Goal: Task Accomplishment & Management: Use online tool/utility

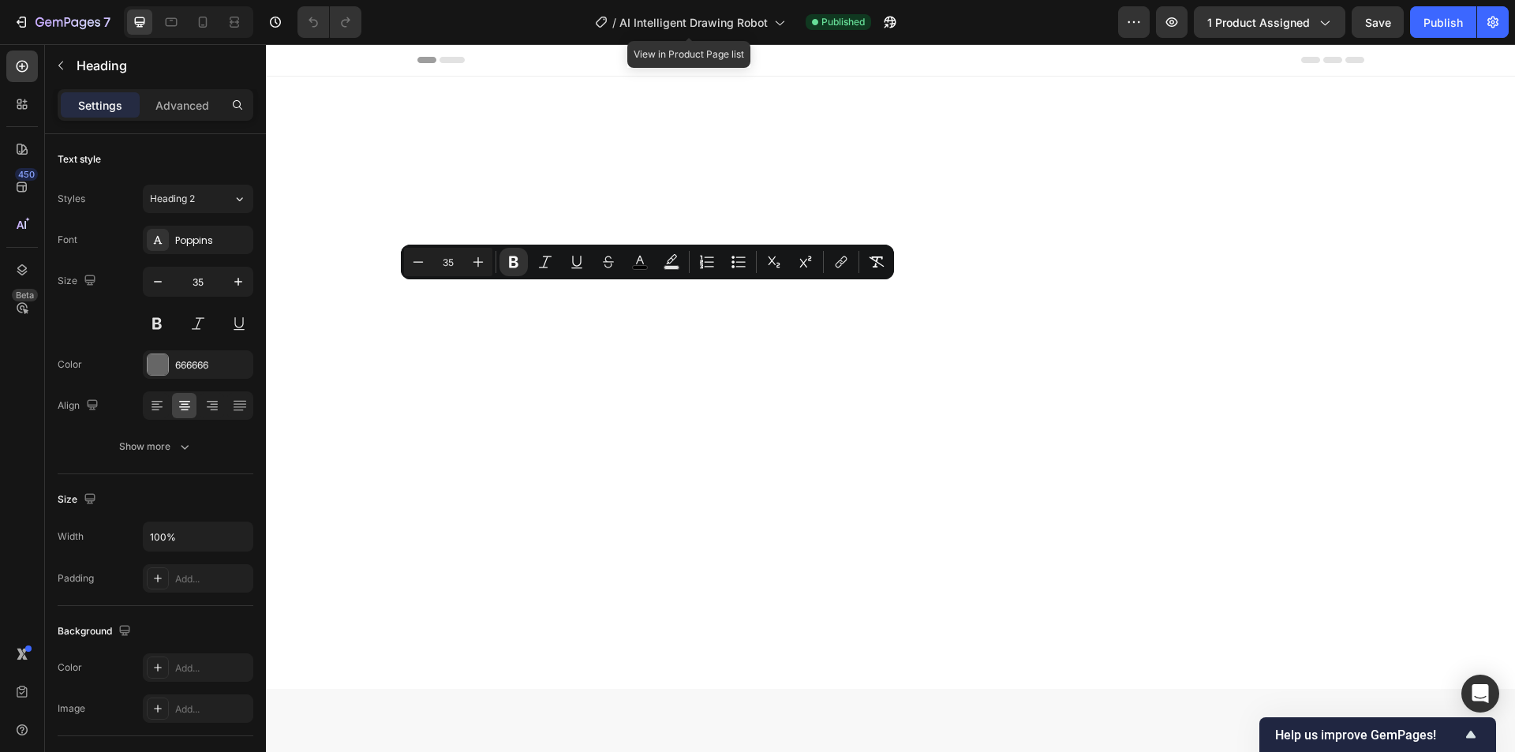
scroll to position [4025, 0]
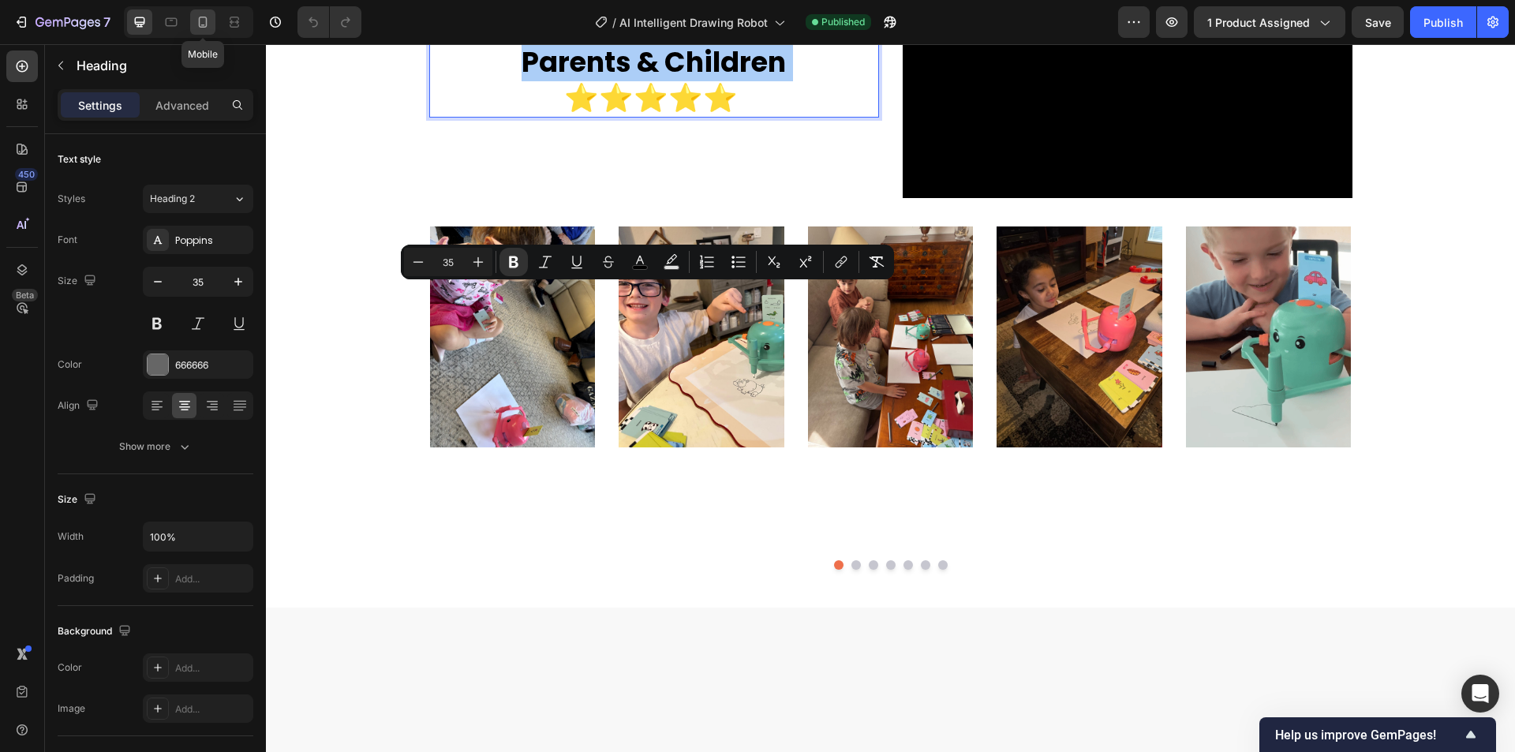
click at [200, 25] on icon at bounding box center [203, 22] width 9 height 11
type input "25"
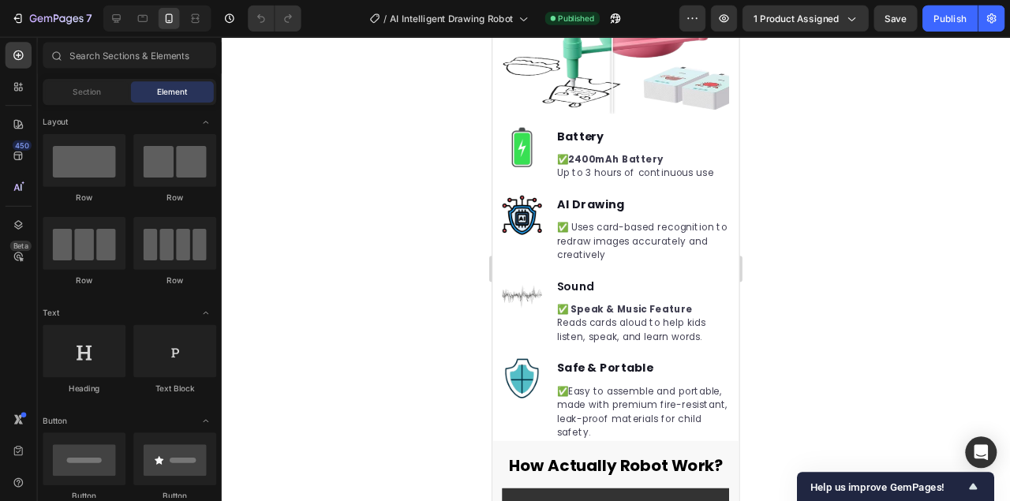
scroll to position [2263, 0]
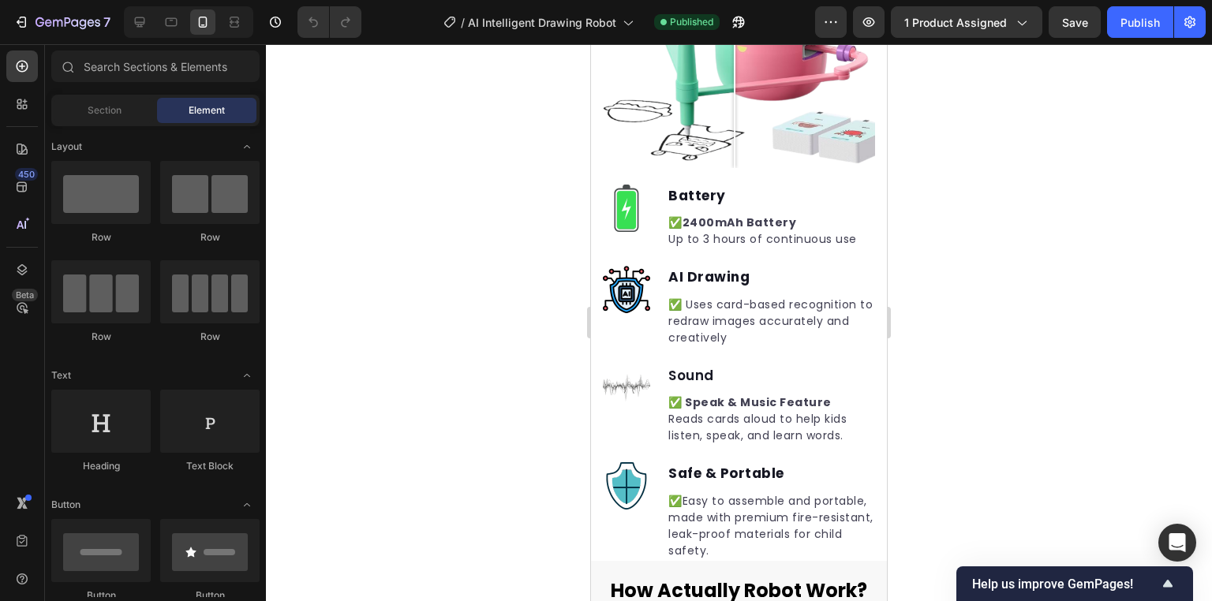
drag, startPoint x: 881, startPoint y: 249, endPoint x: 1478, endPoint y: 311, distance: 600.6
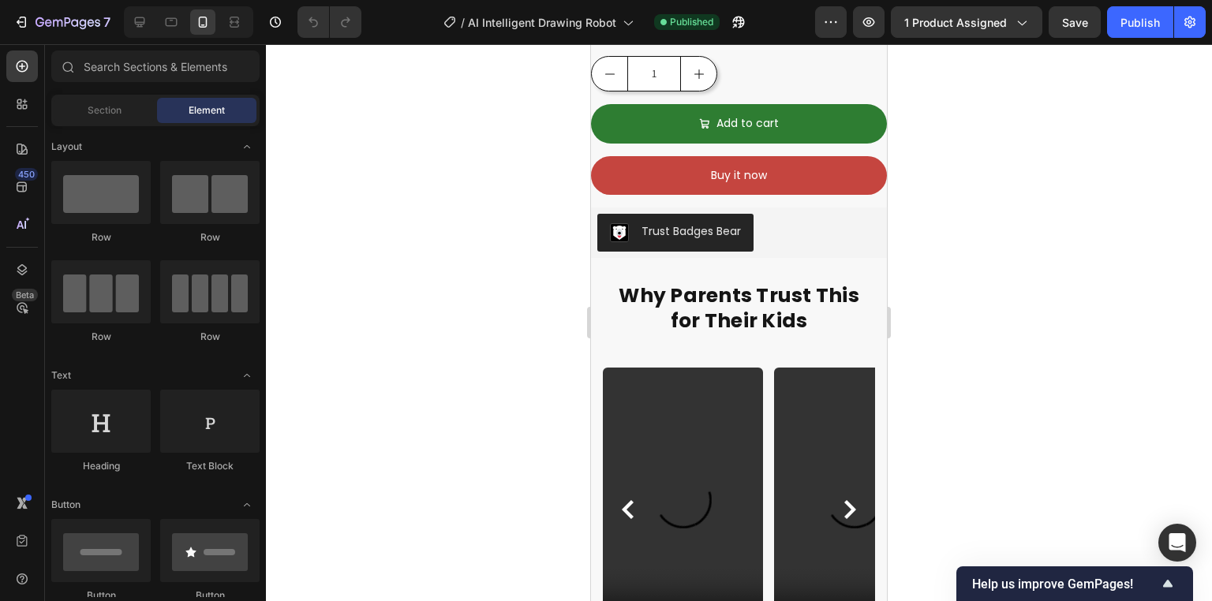
scroll to position [0, 0]
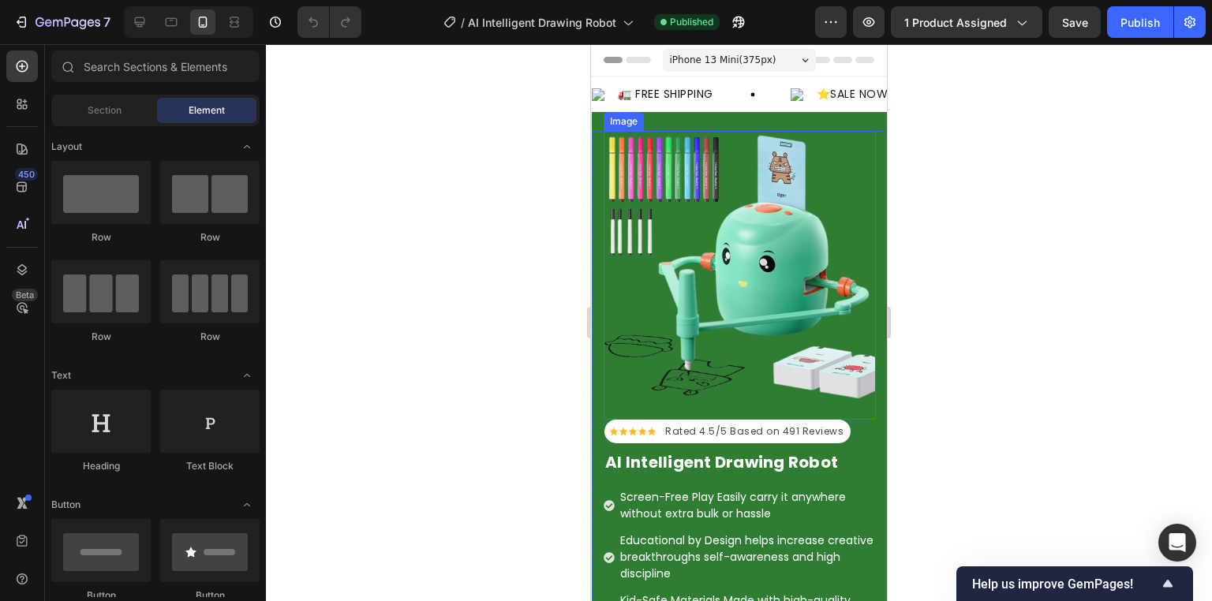
click at [844, 227] on img at bounding box center [740, 267] width 272 height 272
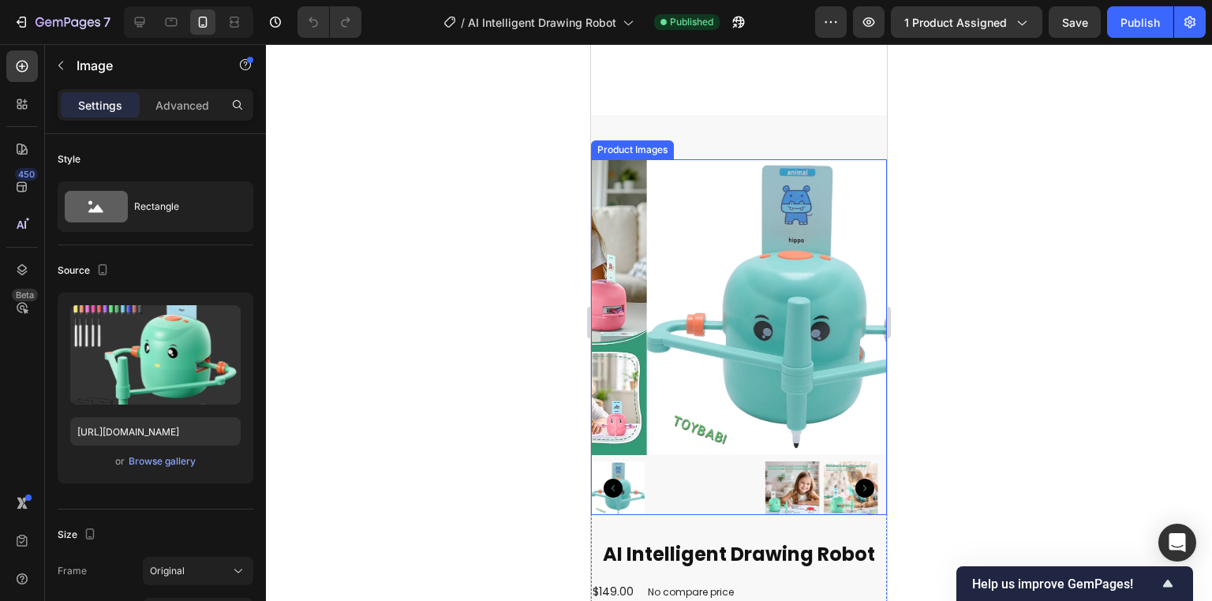
scroll to position [758, 0]
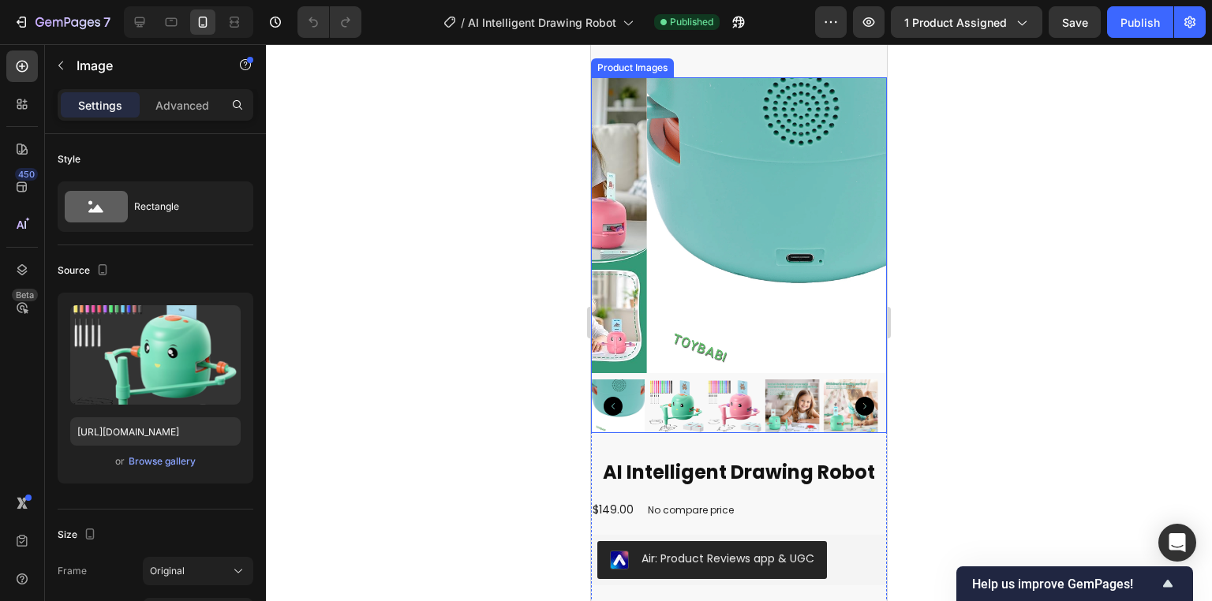
click at [612, 398] on icon "Carousel Back Arrow" at bounding box center [613, 406] width 19 height 19
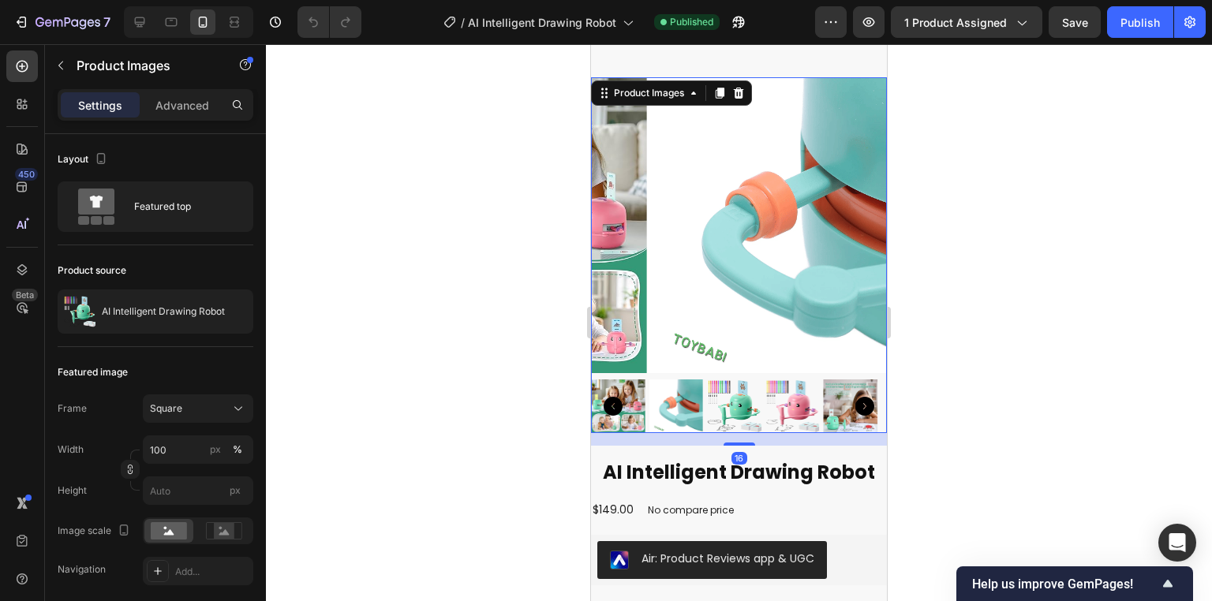
click at [612, 398] on icon "Carousel Back Arrow" at bounding box center [613, 406] width 19 height 19
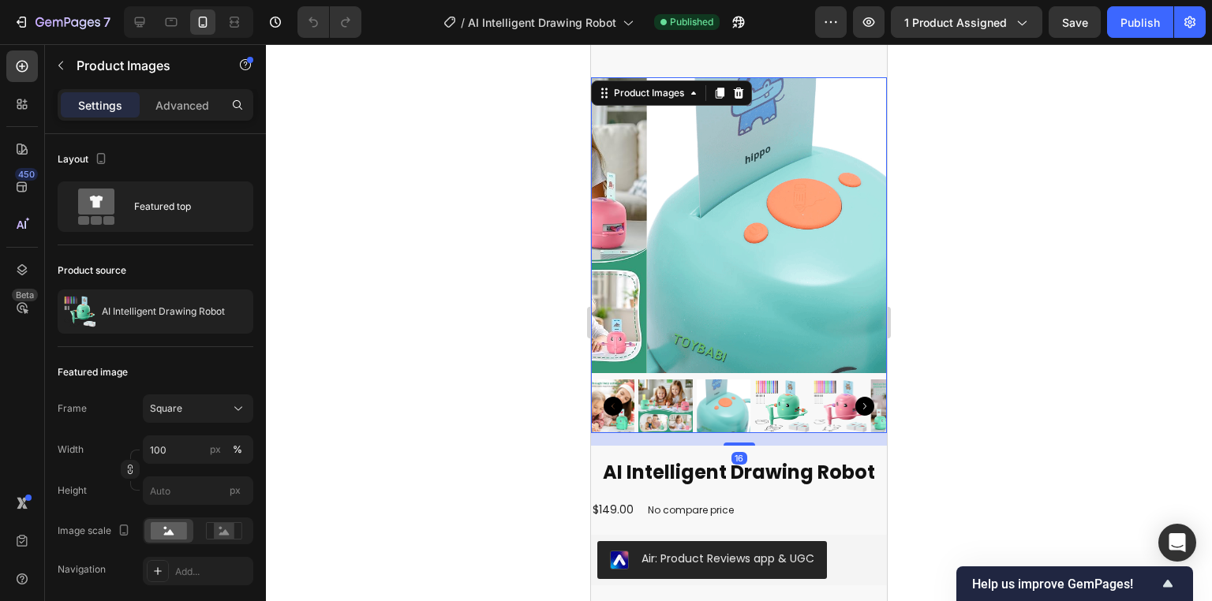
click at [612, 398] on icon "Carousel Back Arrow" at bounding box center [613, 406] width 19 height 19
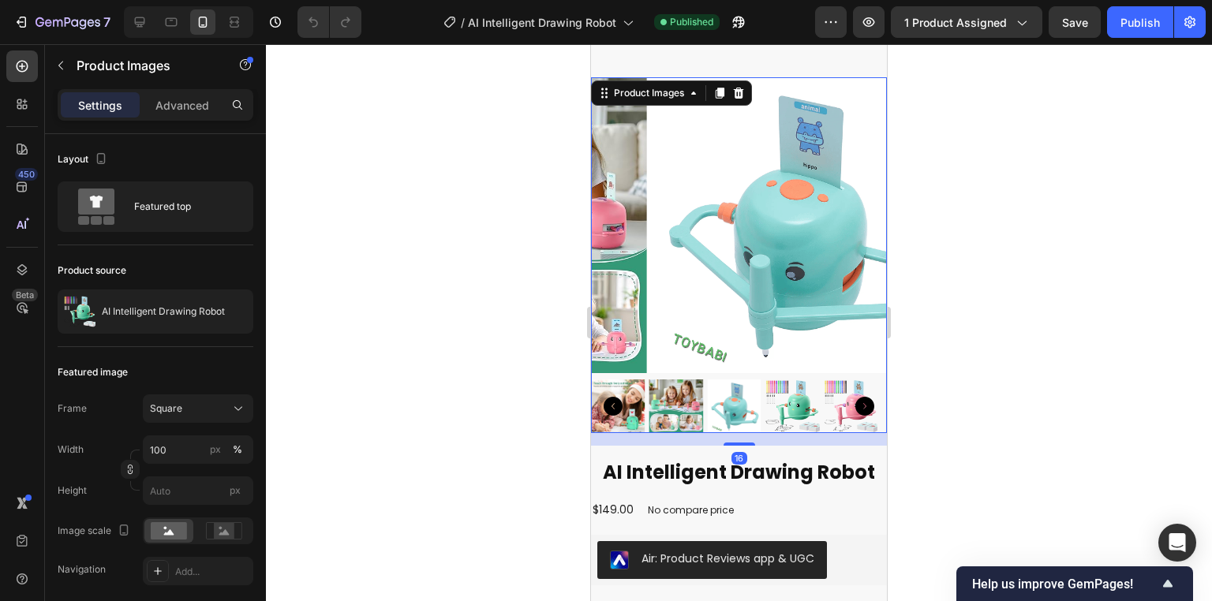
click at [612, 398] on icon "Carousel Back Arrow" at bounding box center [613, 406] width 19 height 19
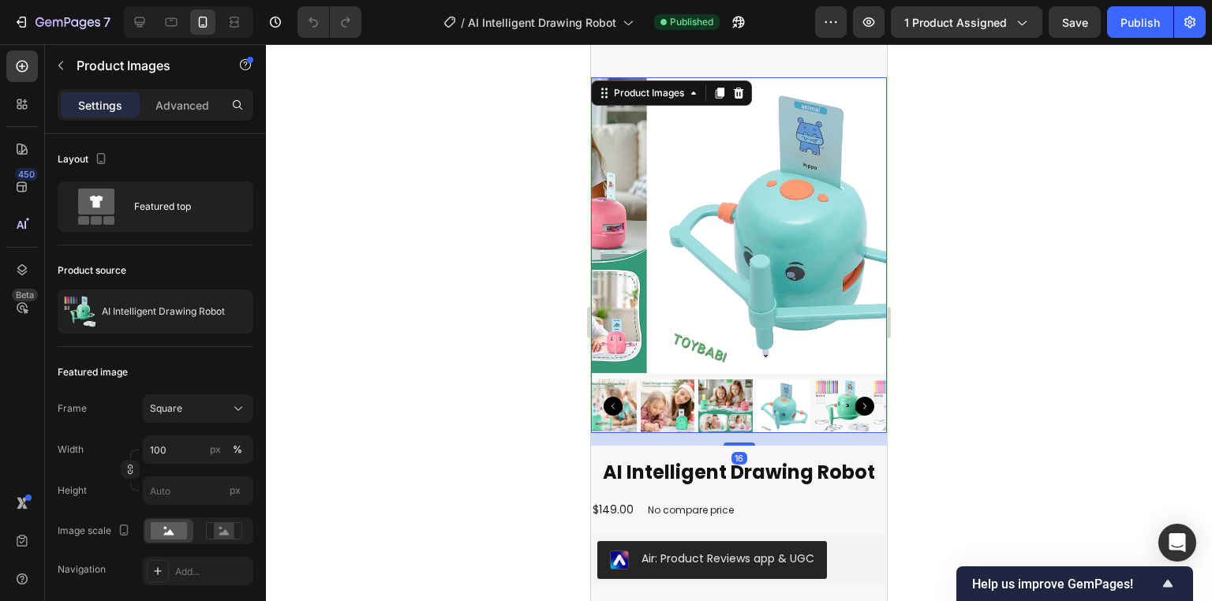
click at [612, 398] on icon "Carousel Back Arrow" at bounding box center [613, 406] width 19 height 19
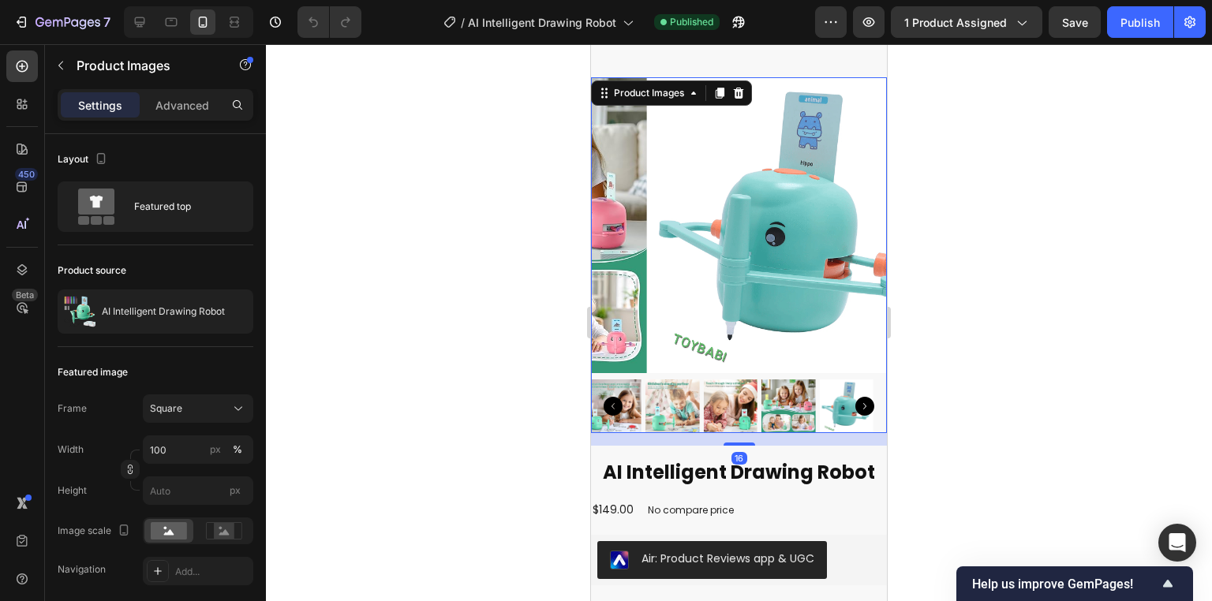
click at [612, 398] on icon "Carousel Back Arrow" at bounding box center [613, 406] width 19 height 19
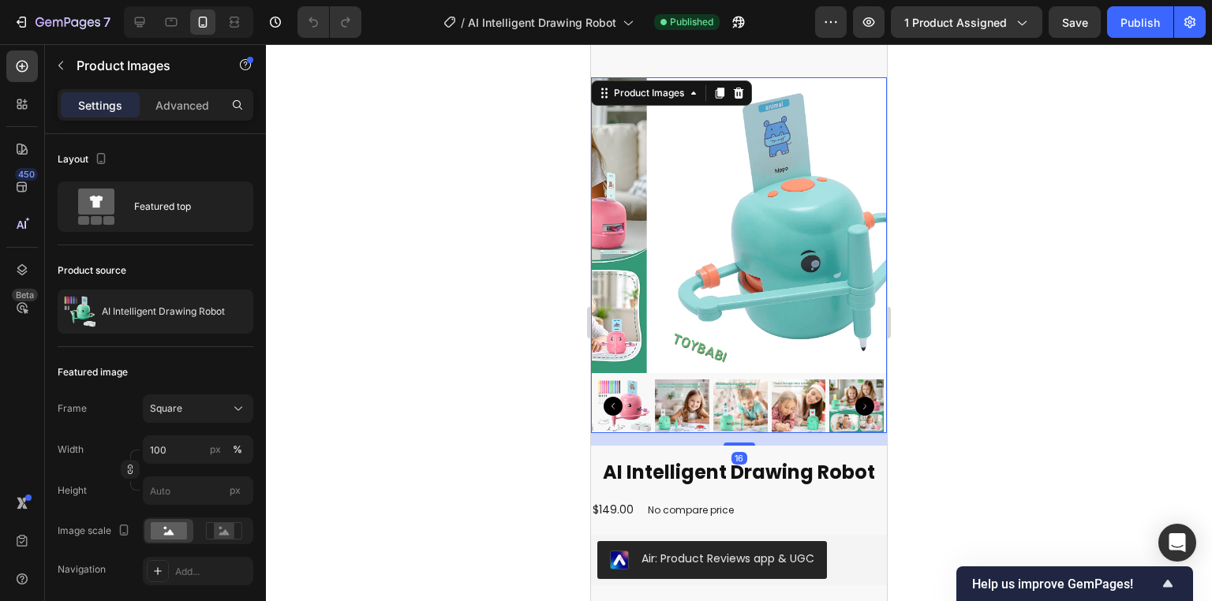
click at [612, 398] on icon "Carousel Back Arrow" at bounding box center [613, 406] width 19 height 19
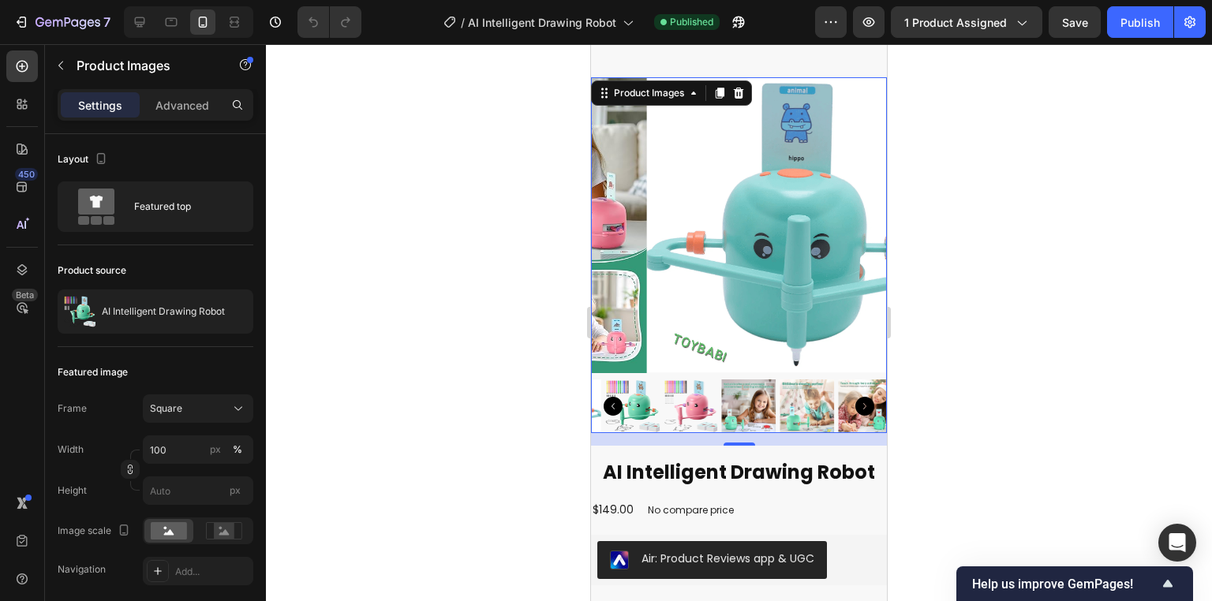
click at [612, 398] on icon "Carousel Back Arrow" at bounding box center [613, 406] width 19 height 19
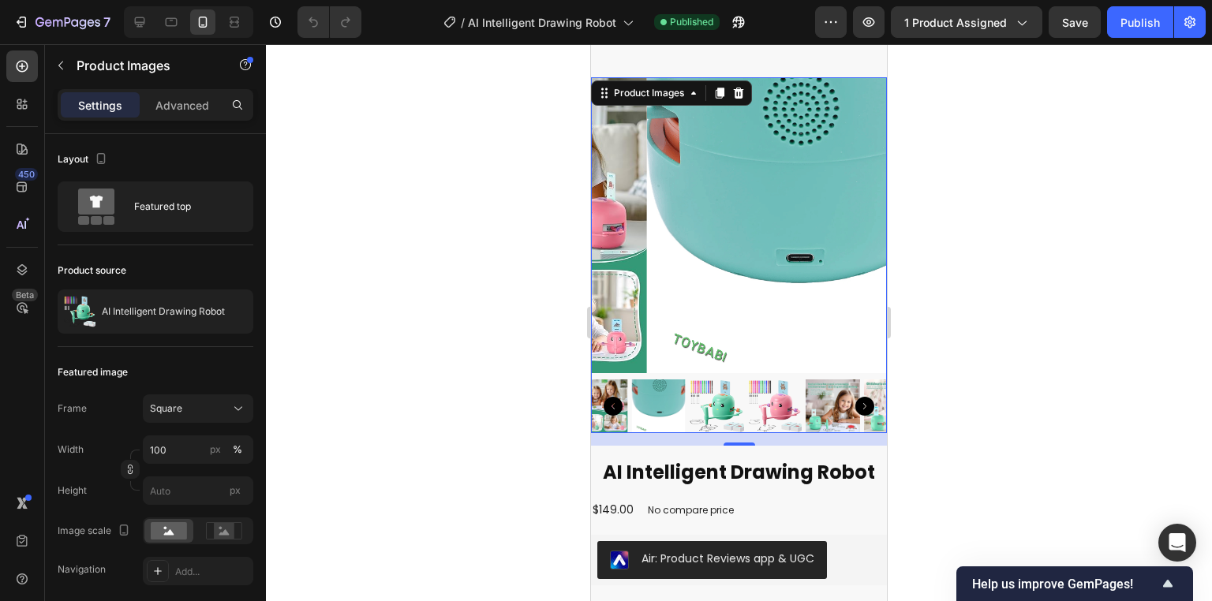
click at [612, 398] on icon "Carousel Back Arrow" at bounding box center [613, 406] width 19 height 19
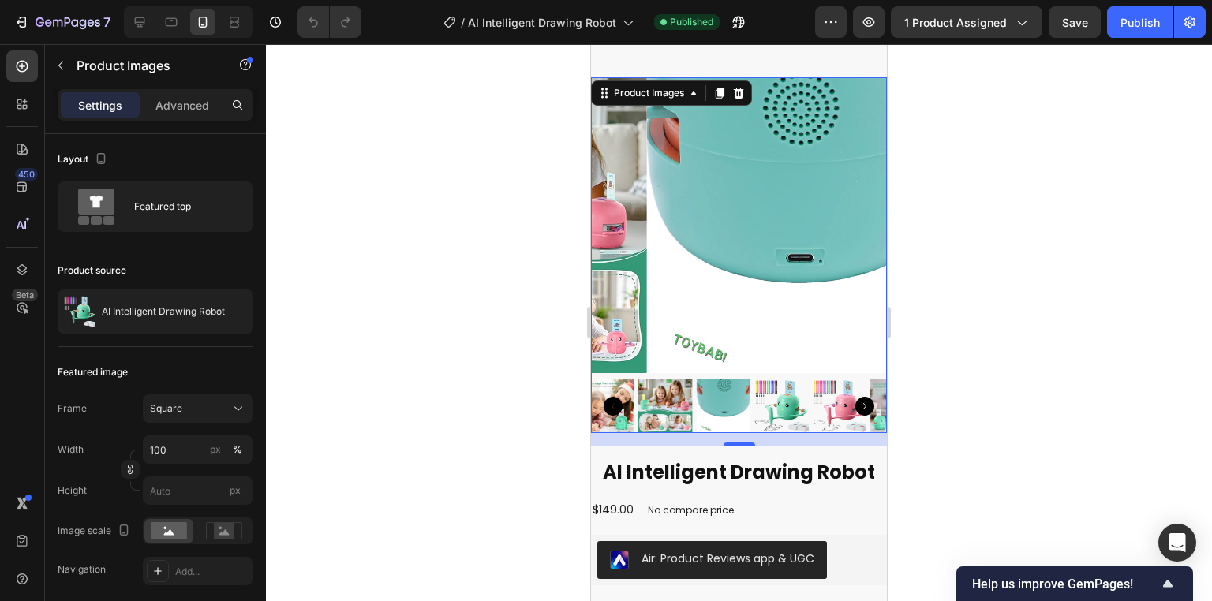
click at [612, 398] on icon "Carousel Back Arrow" at bounding box center [613, 406] width 19 height 19
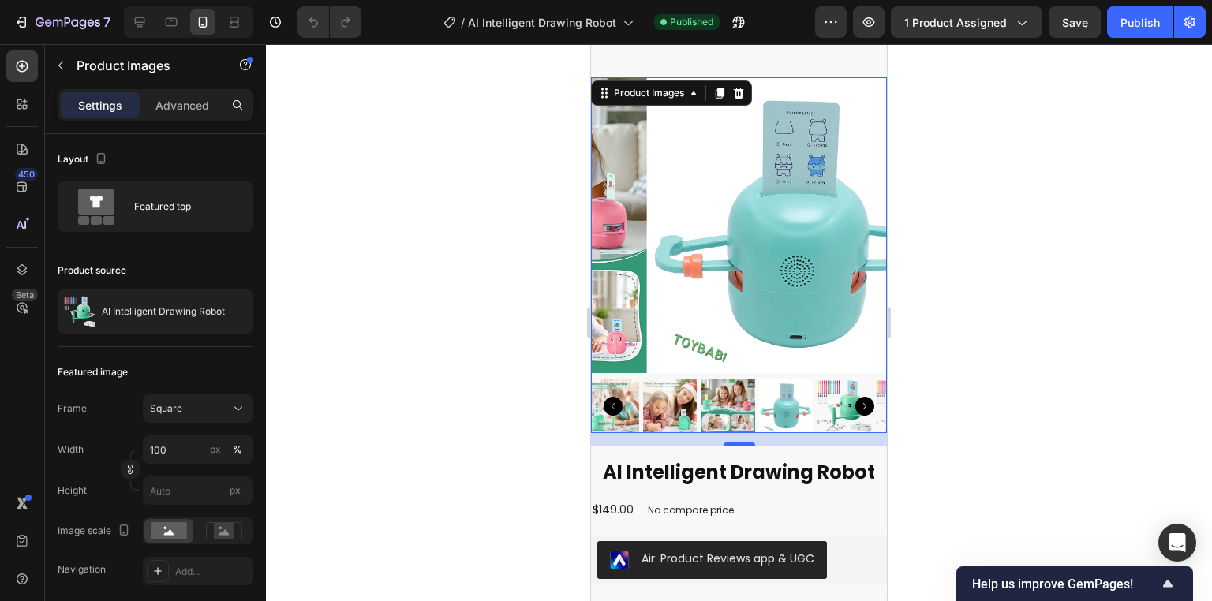
click at [612, 398] on icon "Carousel Back Arrow" at bounding box center [613, 406] width 19 height 19
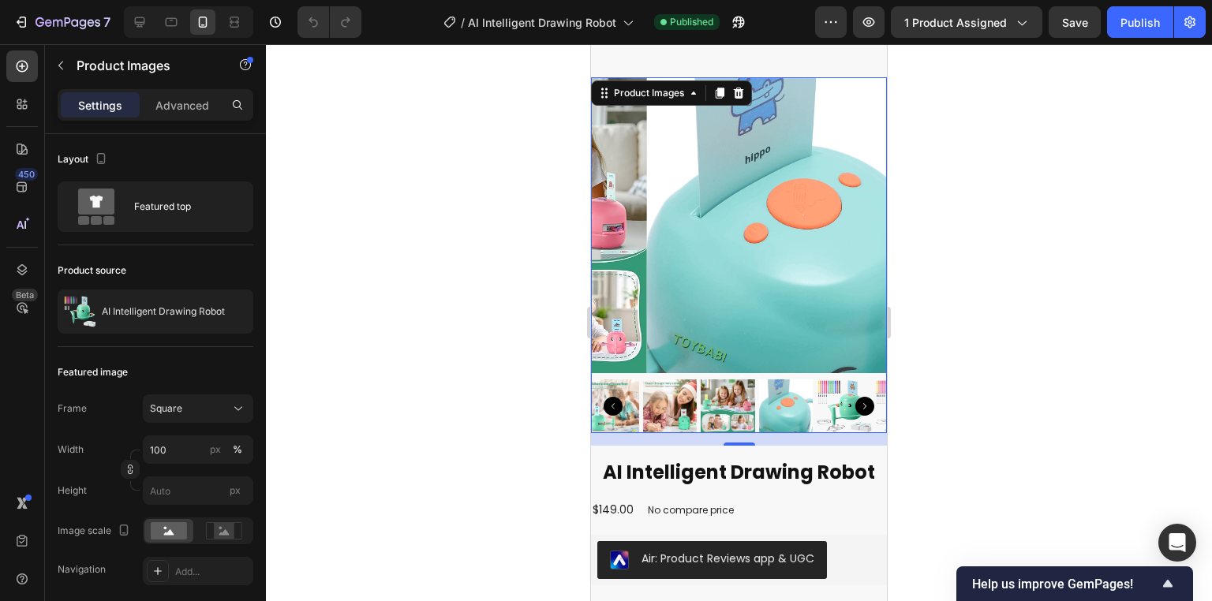
click at [612, 398] on icon "Carousel Back Arrow" at bounding box center [613, 406] width 19 height 19
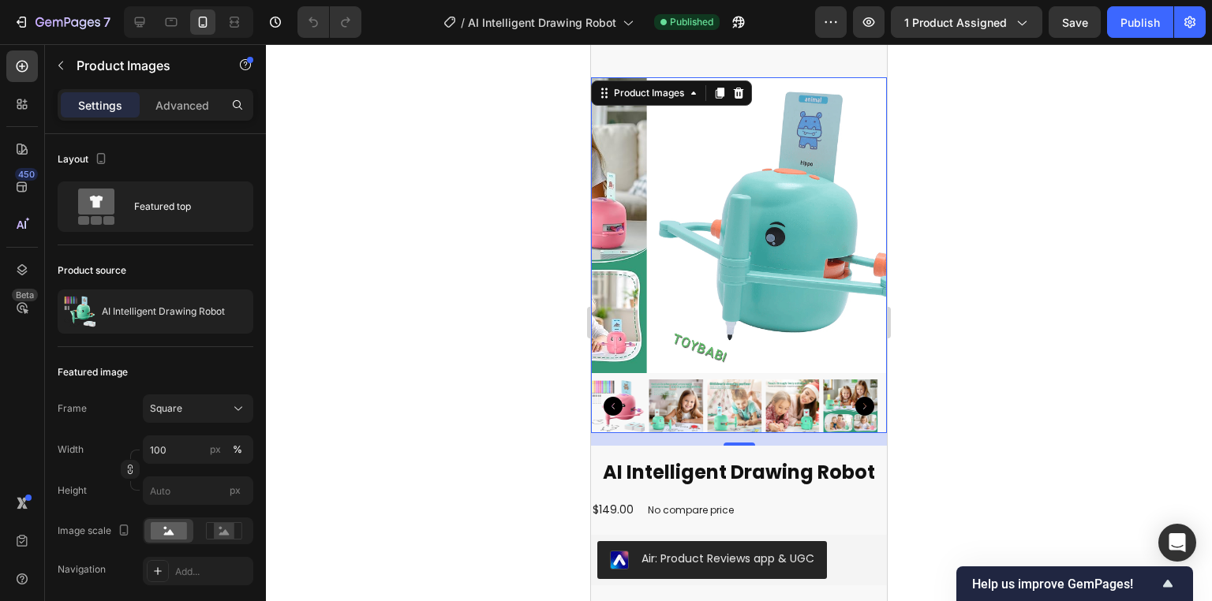
click at [618, 402] on icon "Carousel Back Arrow" at bounding box center [613, 406] width 19 height 19
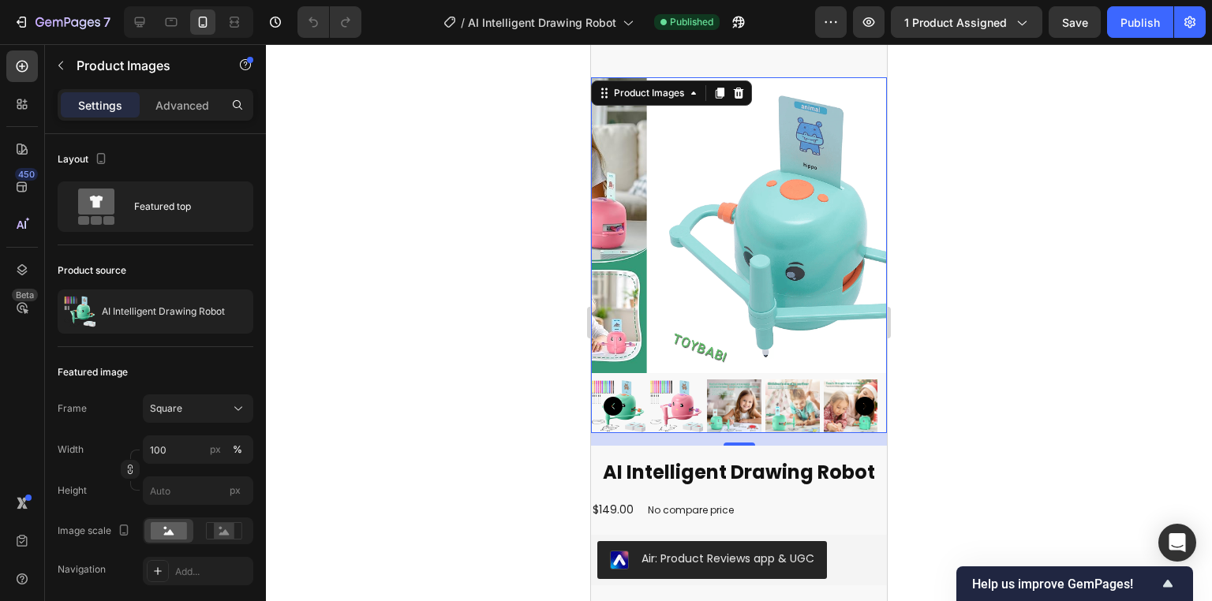
click at [643, 409] on img at bounding box center [618, 407] width 54 height 54
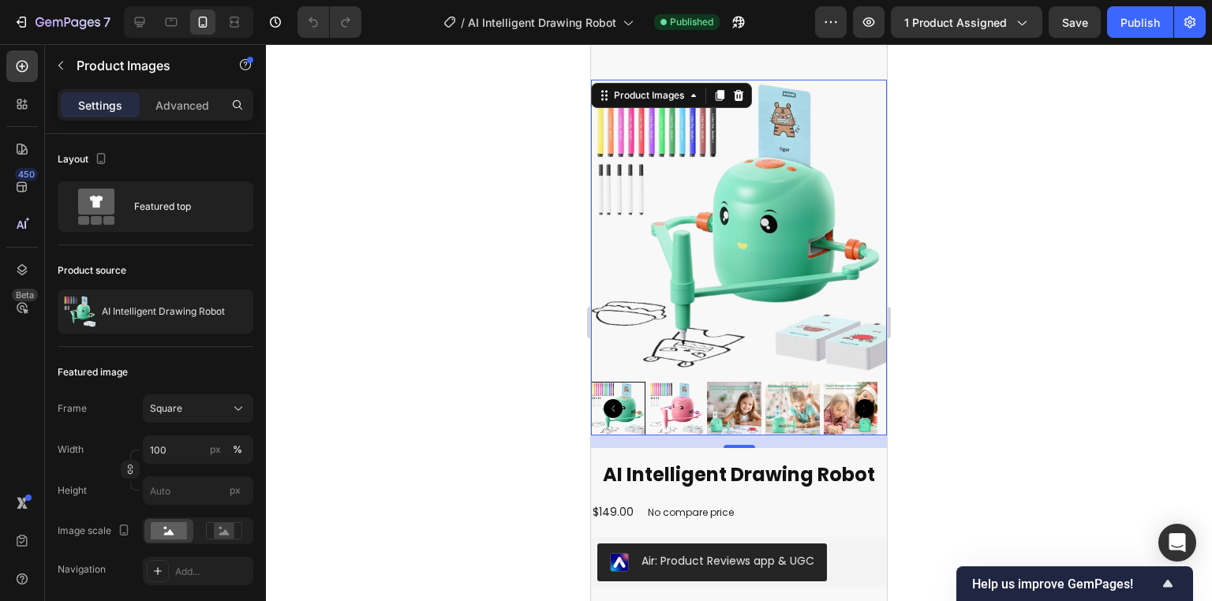
scroll to position [852, 0]
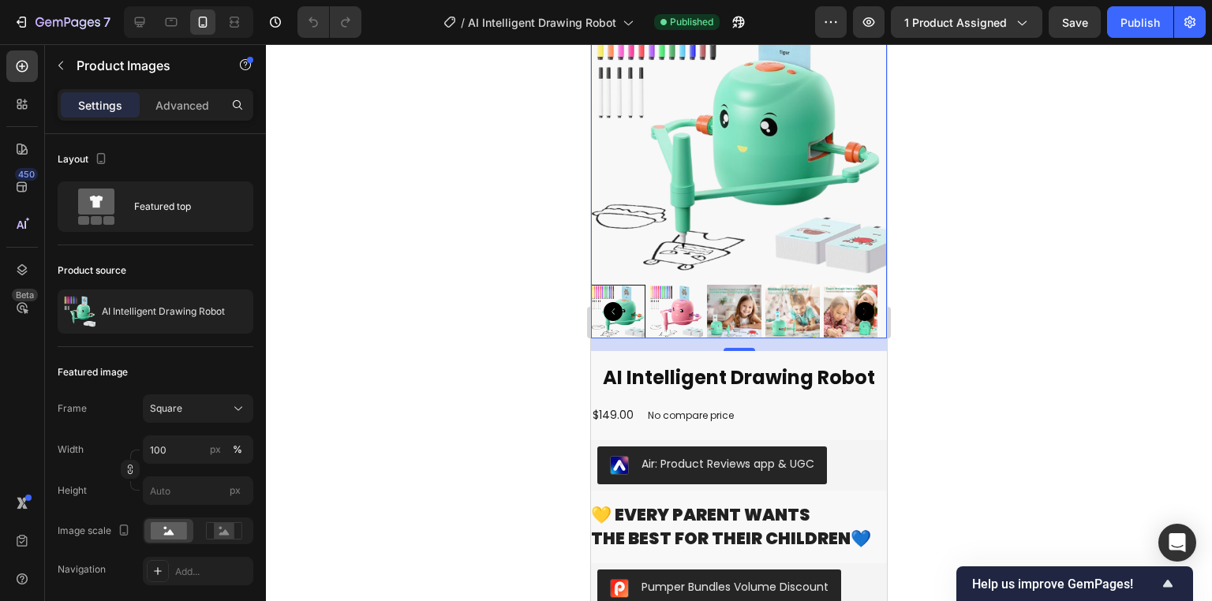
click at [690, 307] on img at bounding box center [676, 312] width 54 height 54
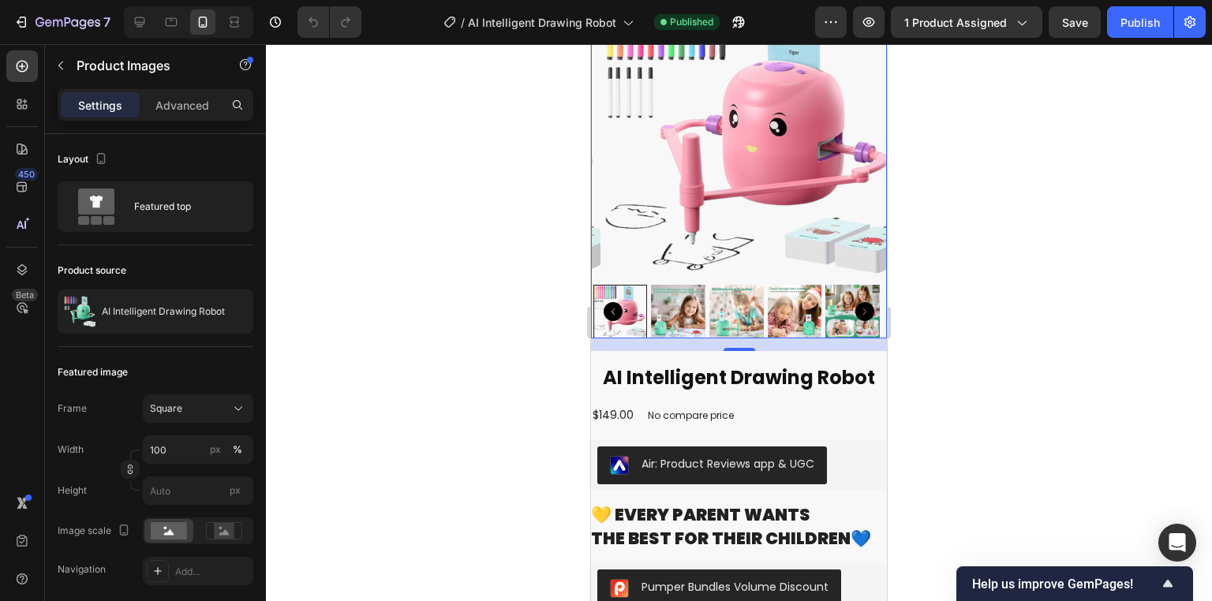
click at [717, 309] on img at bounding box center [736, 312] width 54 height 54
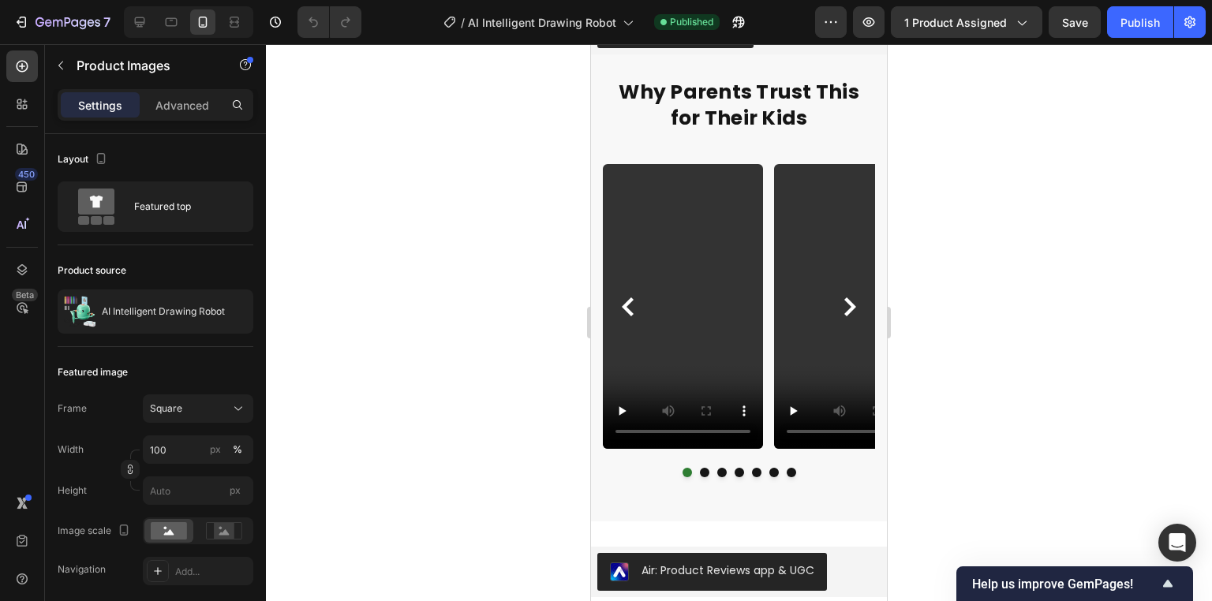
scroll to position [1547, 0]
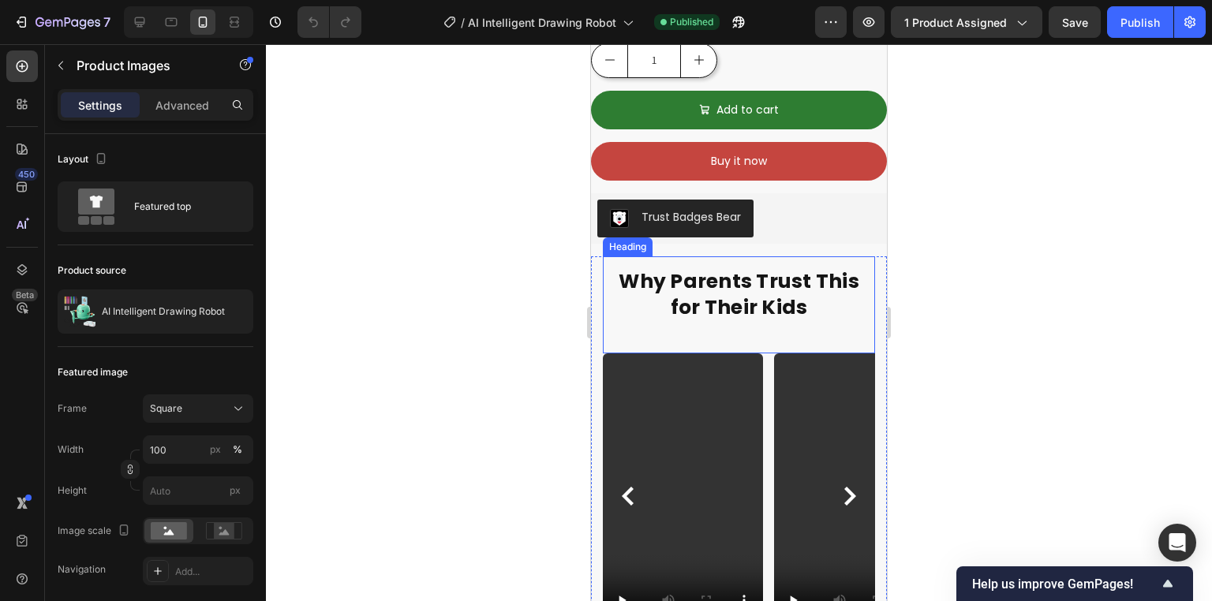
click at [786, 275] on strong "Why Parents Trust This for Their Kids" at bounding box center [739, 295] width 241 height 54
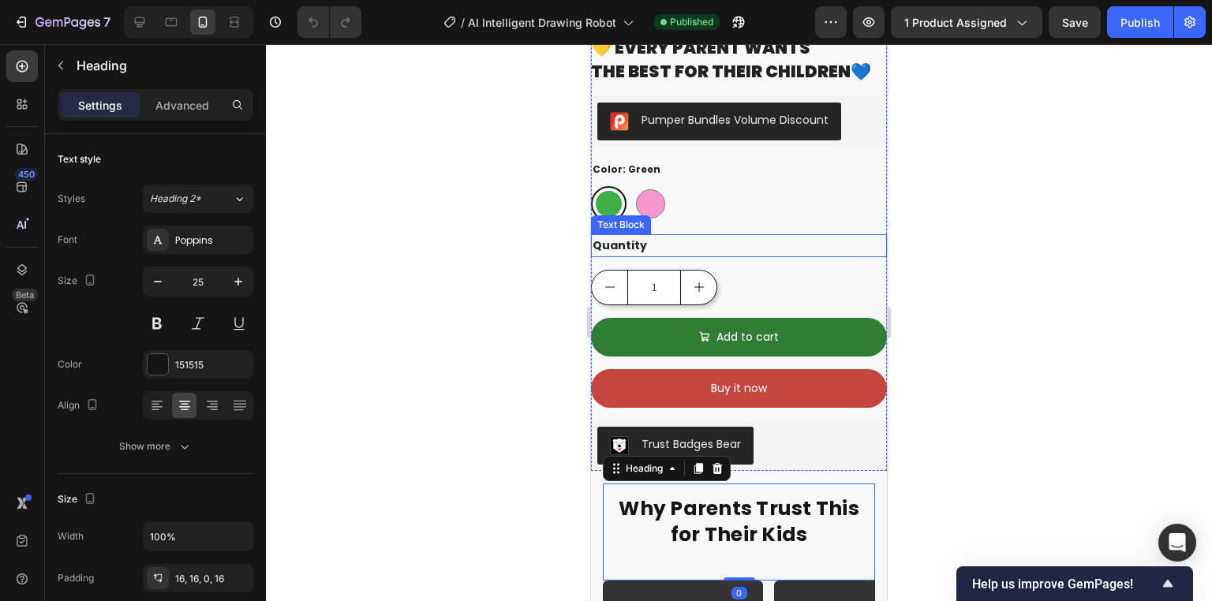
scroll to position [1294, 0]
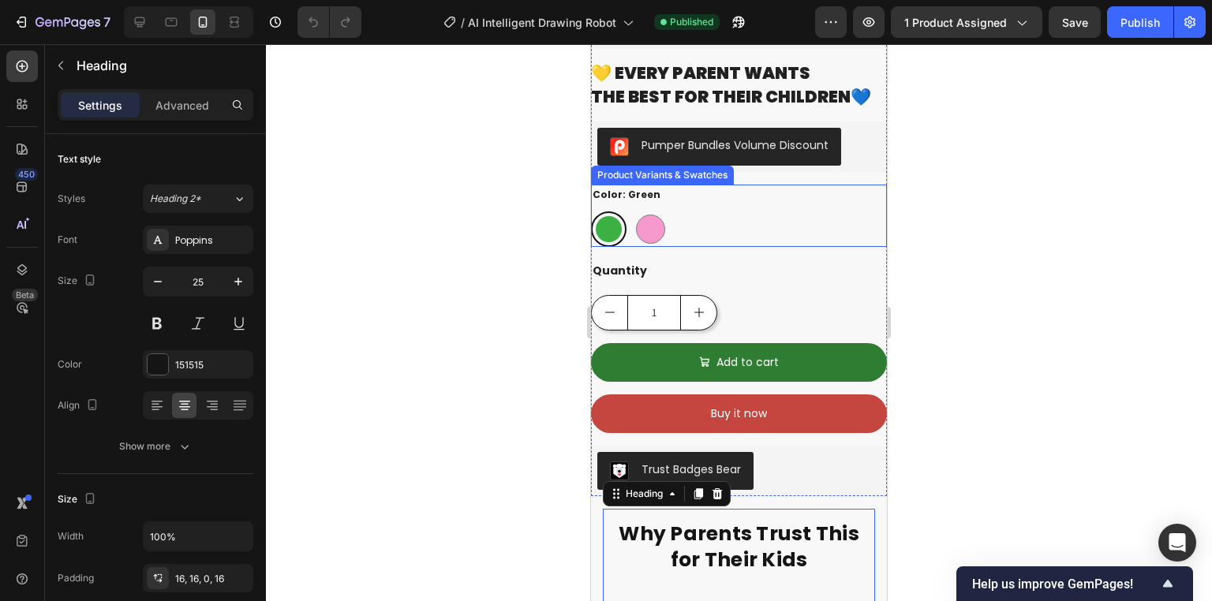
click at [717, 218] on div "Green Green Pink Pink" at bounding box center [739, 229] width 296 height 36
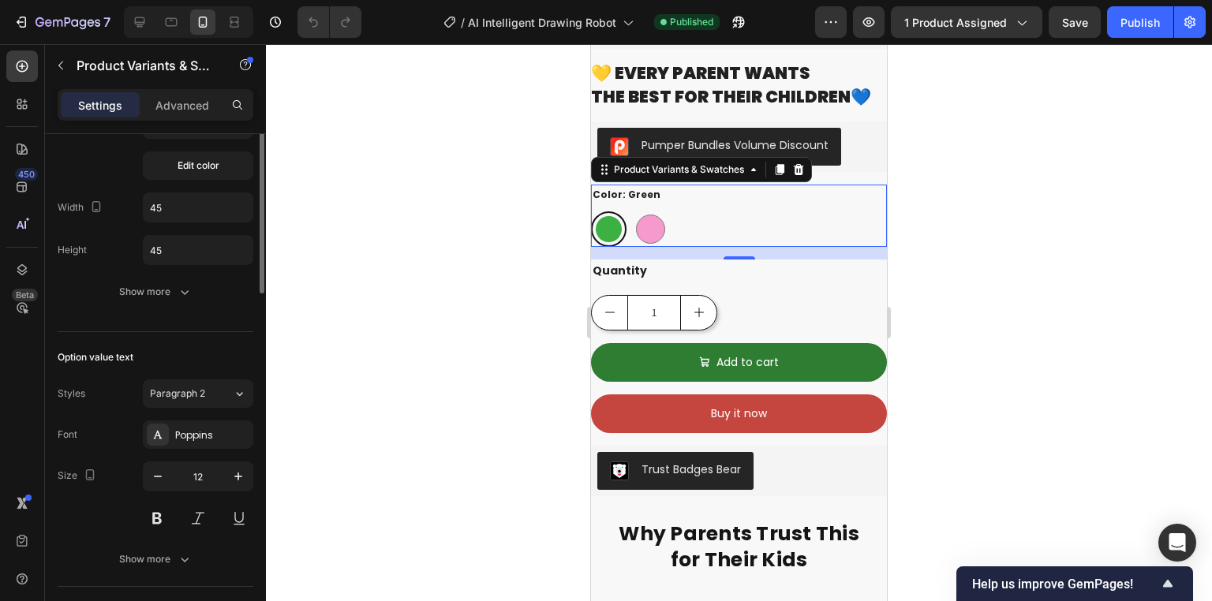
scroll to position [379, 0]
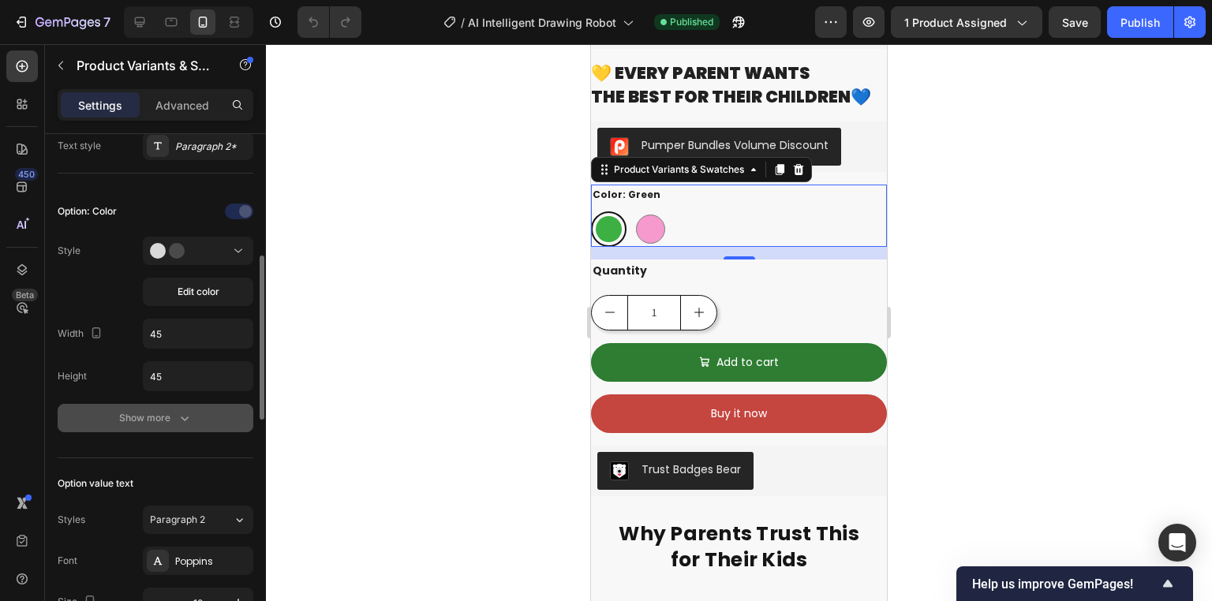
click at [174, 417] on div "Show more" at bounding box center [155, 418] width 73 height 16
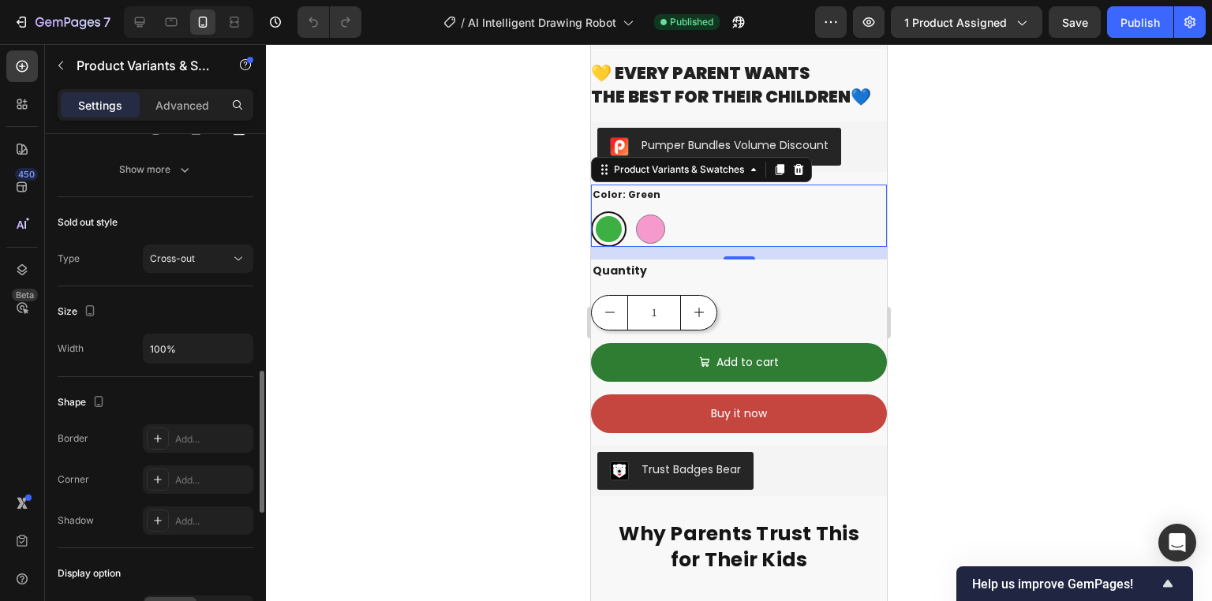
scroll to position [1080, 0]
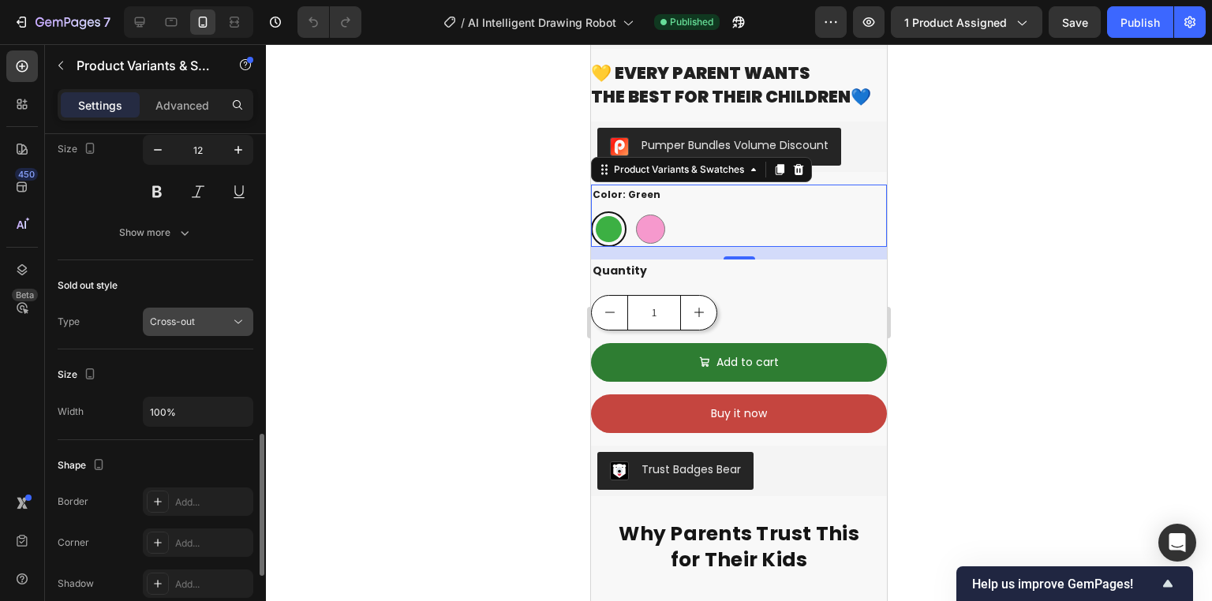
click at [227, 322] on div "Cross-out" at bounding box center [190, 322] width 80 height 14
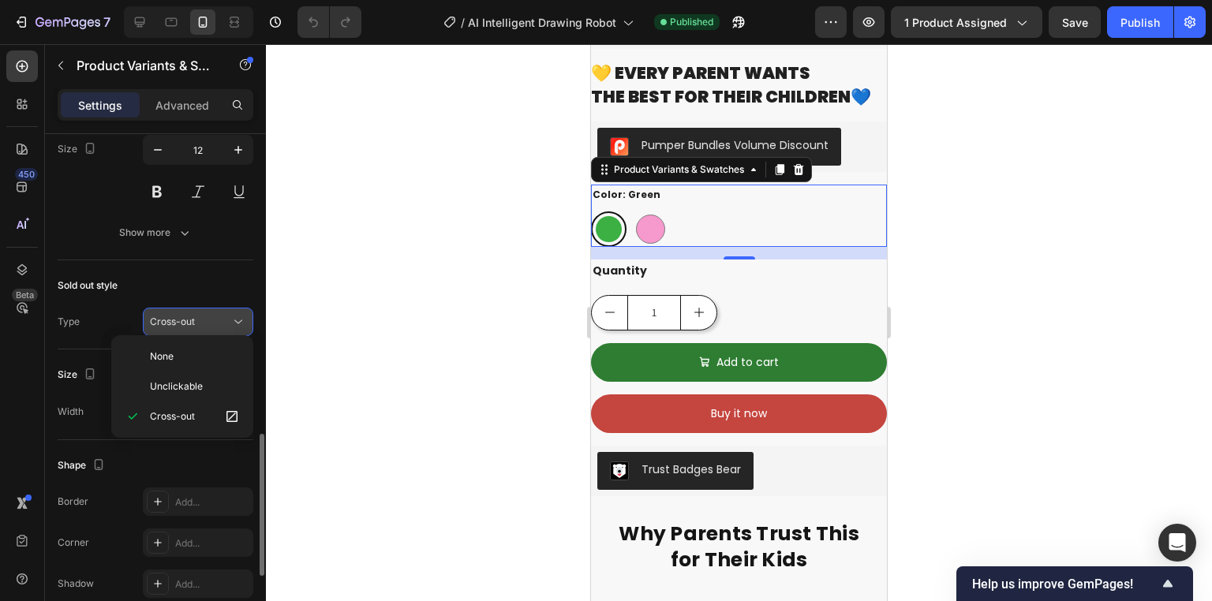
click at [226, 316] on div "Cross-out" at bounding box center [190, 322] width 80 height 14
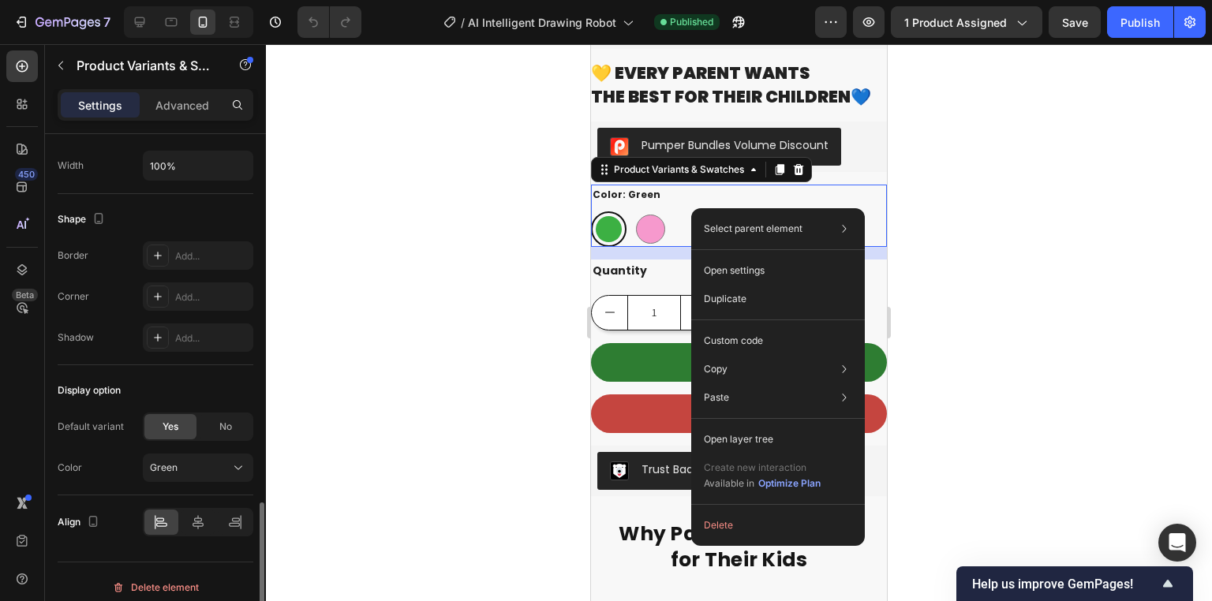
scroll to position [1332, 0]
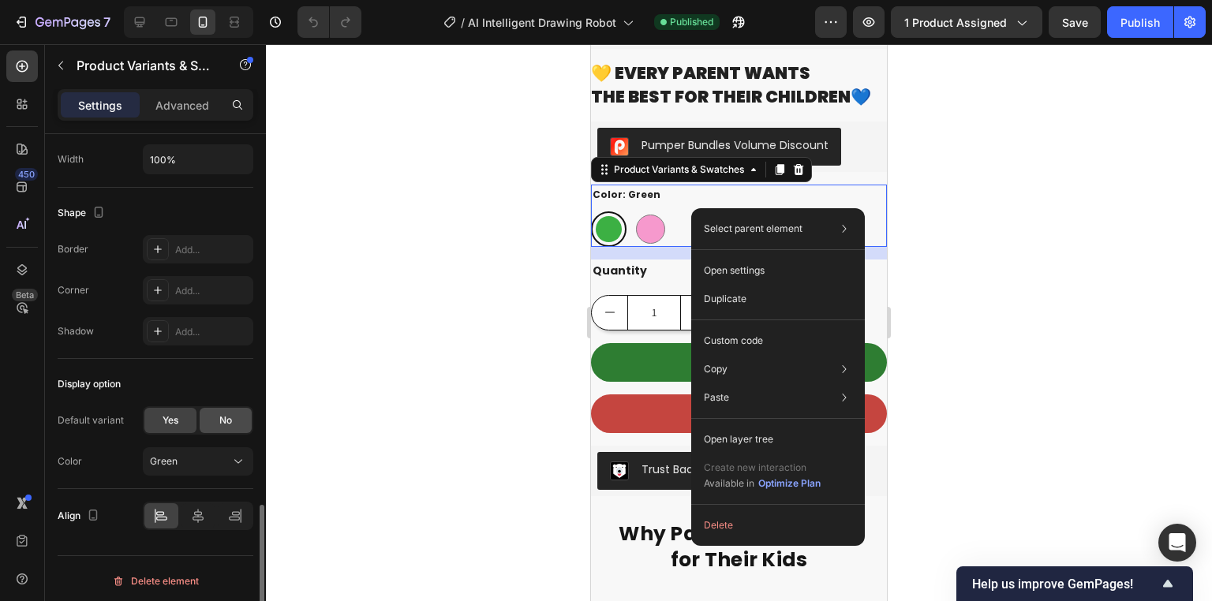
click at [214, 419] on div "No" at bounding box center [226, 420] width 52 height 25
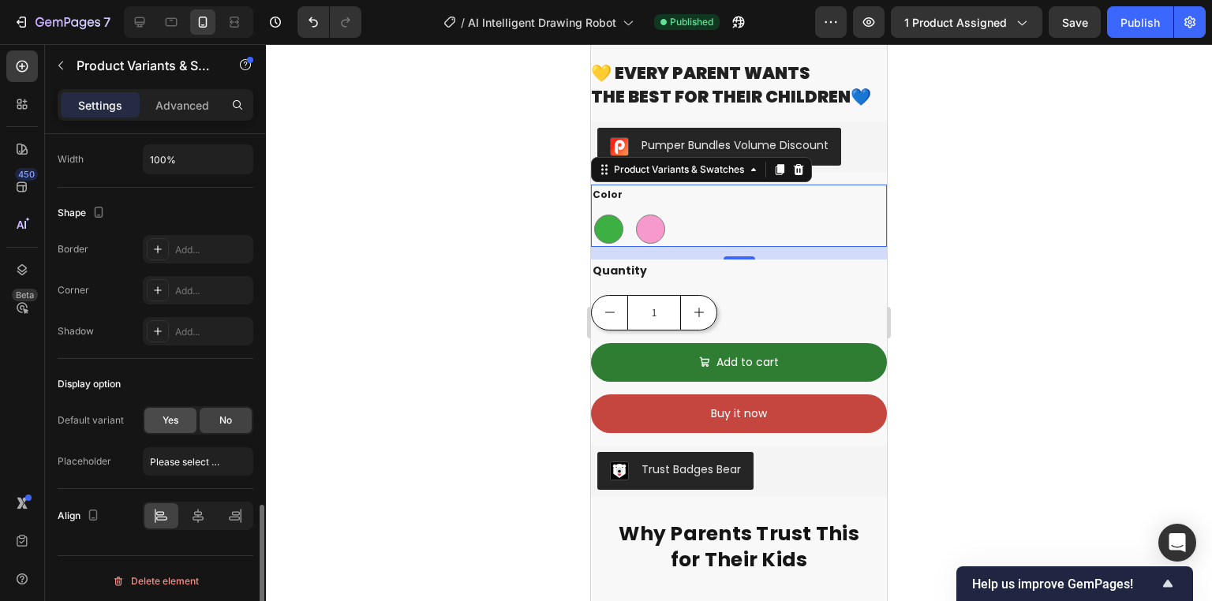
click at [183, 415] on div "Yes" at bounding box center [170, 420] width 52 height 25
radio input "true"
